Goal: Navigation & Orientation: Find specific page/section

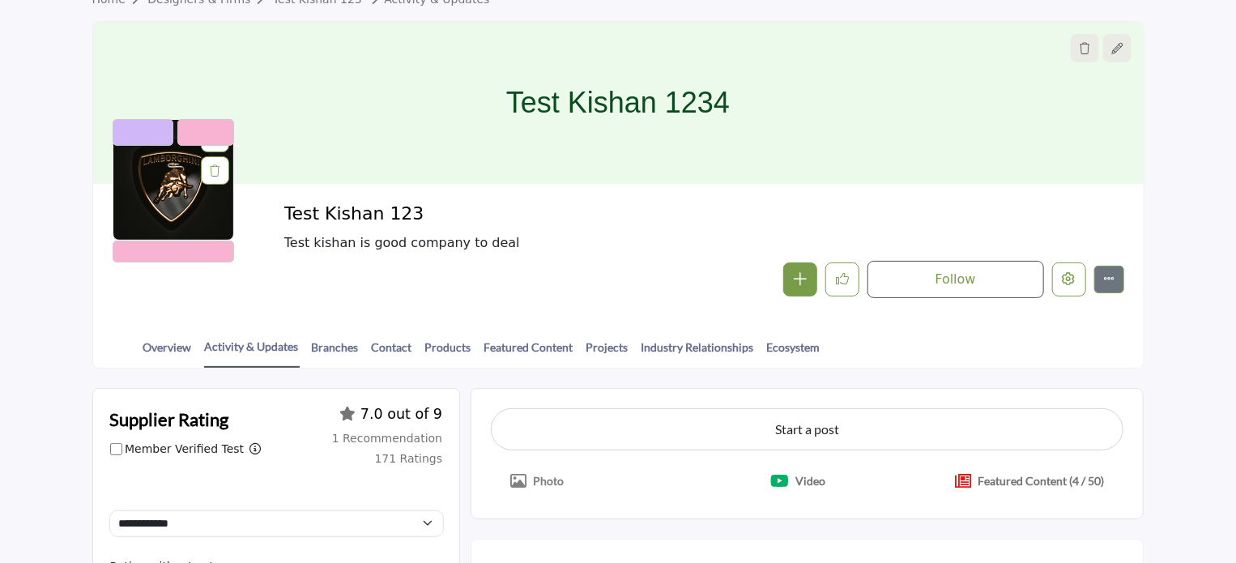
scroll to position [162, 0]
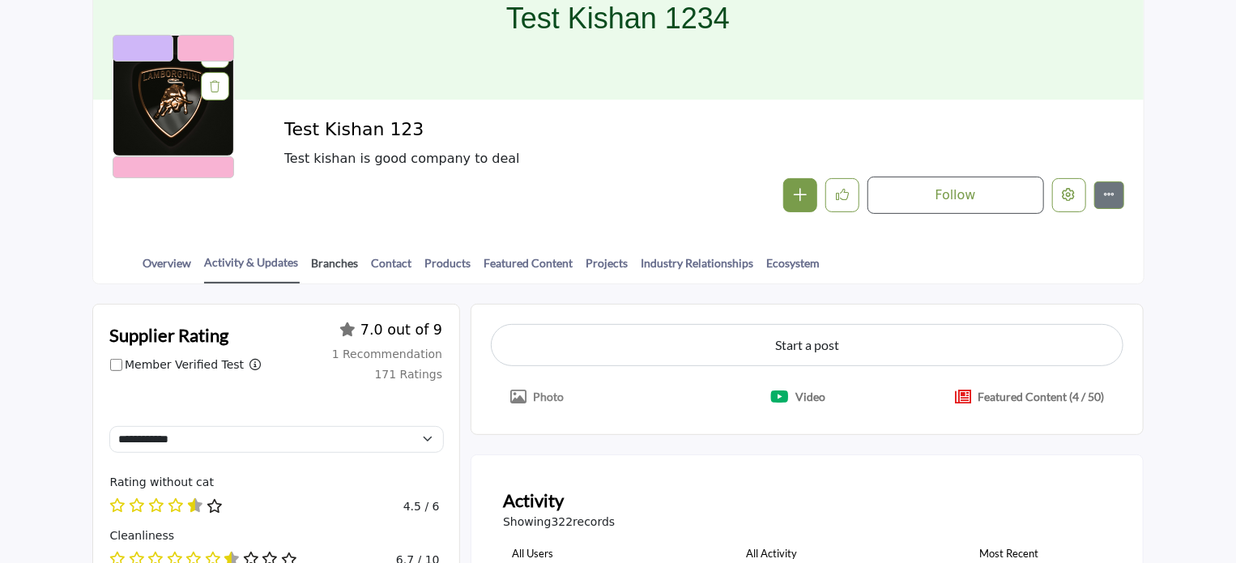
click at [327, 261] on link "Branches" at bounding box center [335, 268] width 49 height 28
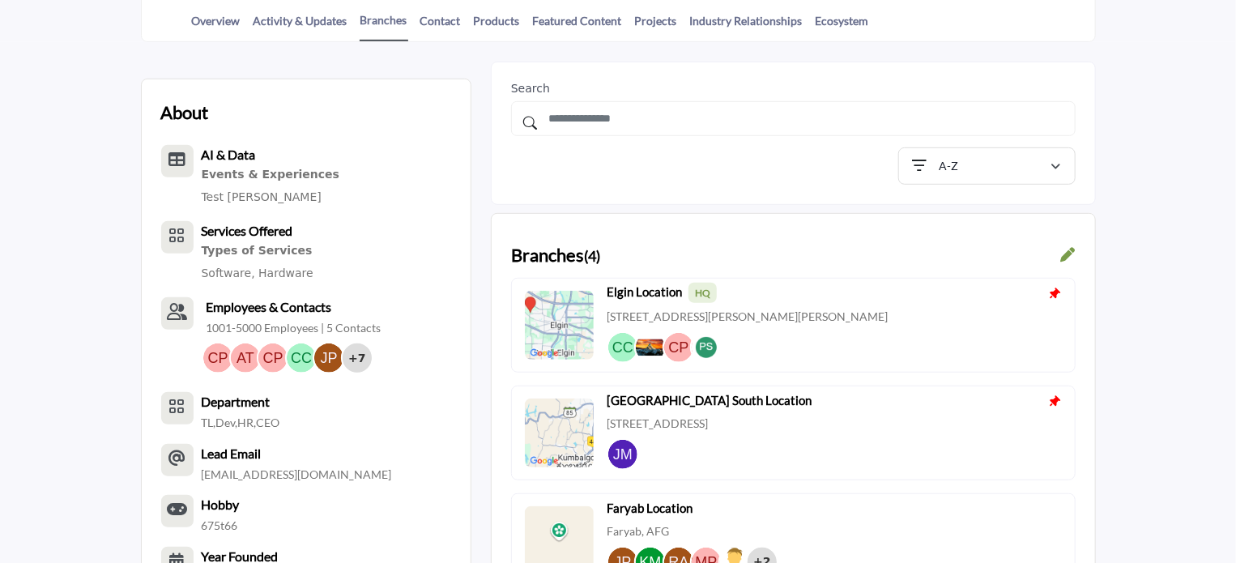
scroll to position [405, 0]
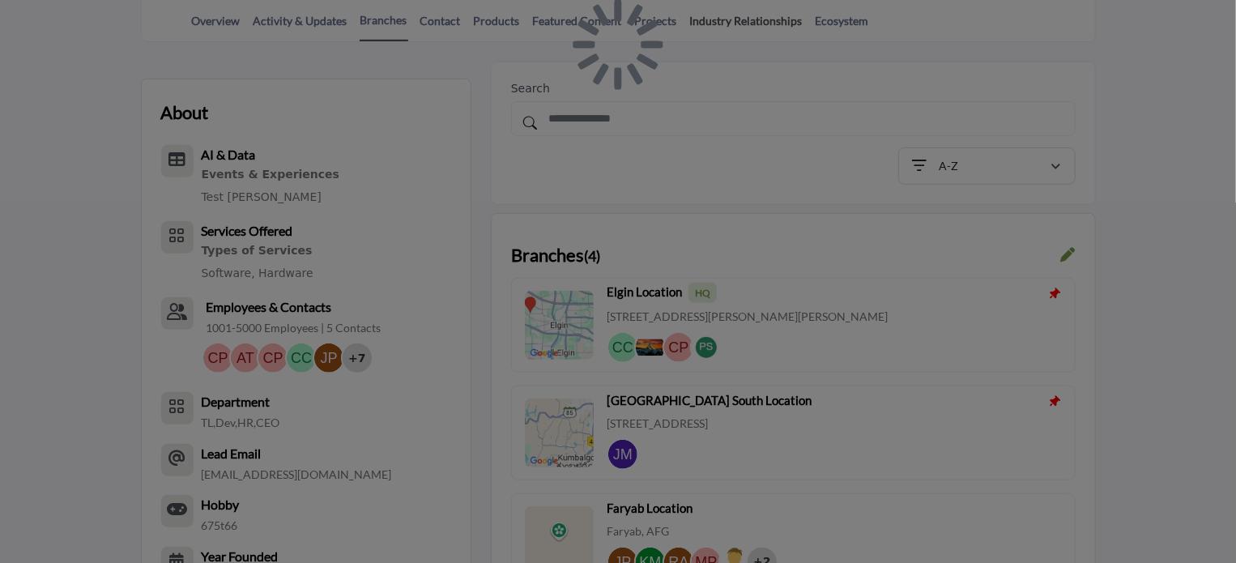
click at [729, 16] on link "Industry Relationships" at bounding box center [746, 26] width 114 height 28
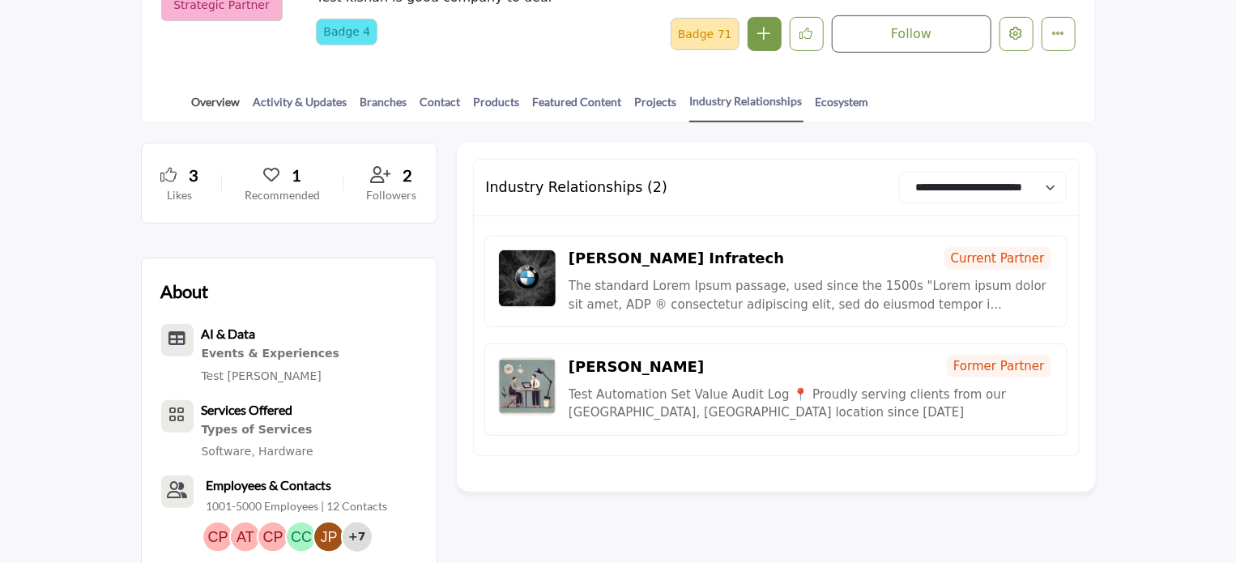
scroll to position [324, 0]
click at [228, 100] on link "Overview" at bounding box center [216, 107] width 50 height 28
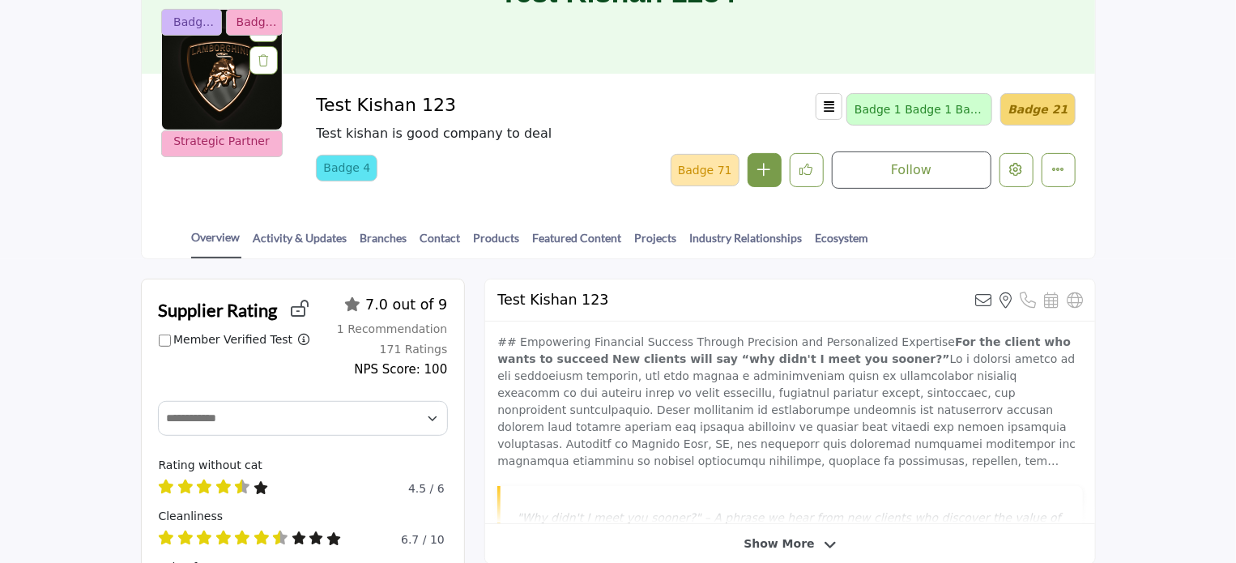
scroll to position [162, 0]
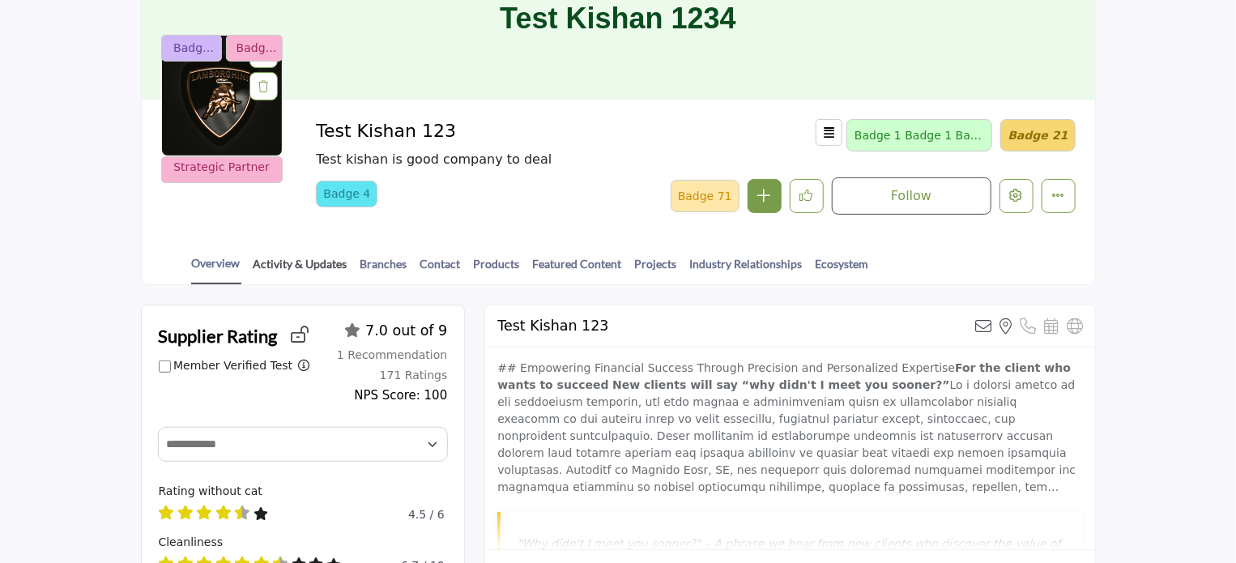
click at [315, 262] on link "Activity & Updates" at bounding box center [301, 269] width 96 height 28
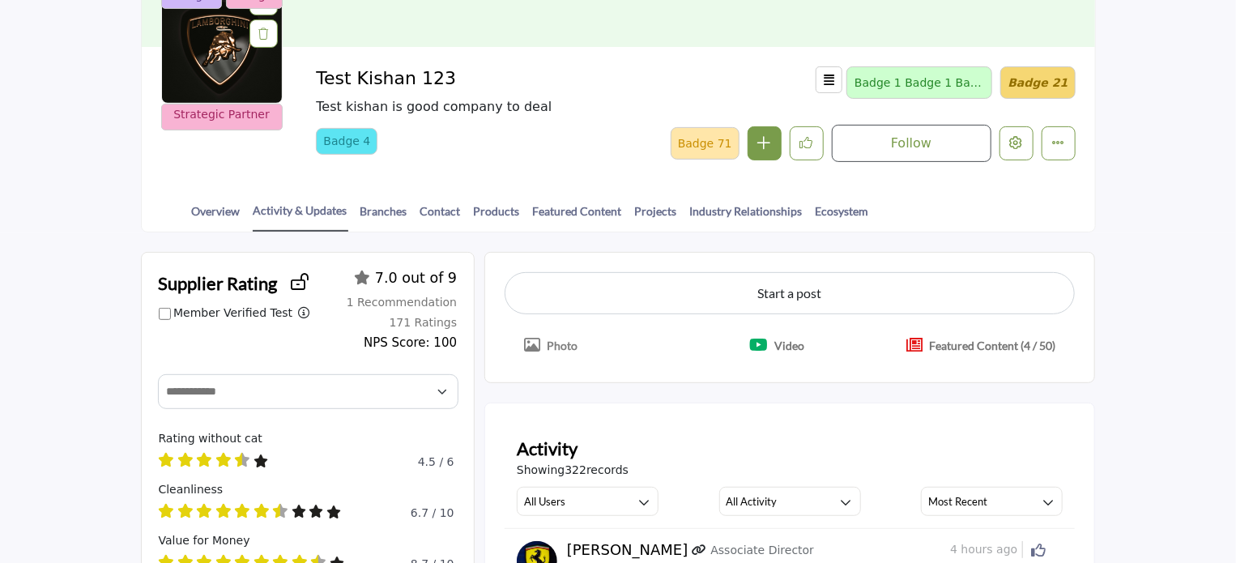
scroll to position [243, 0]
